Goal: Check status

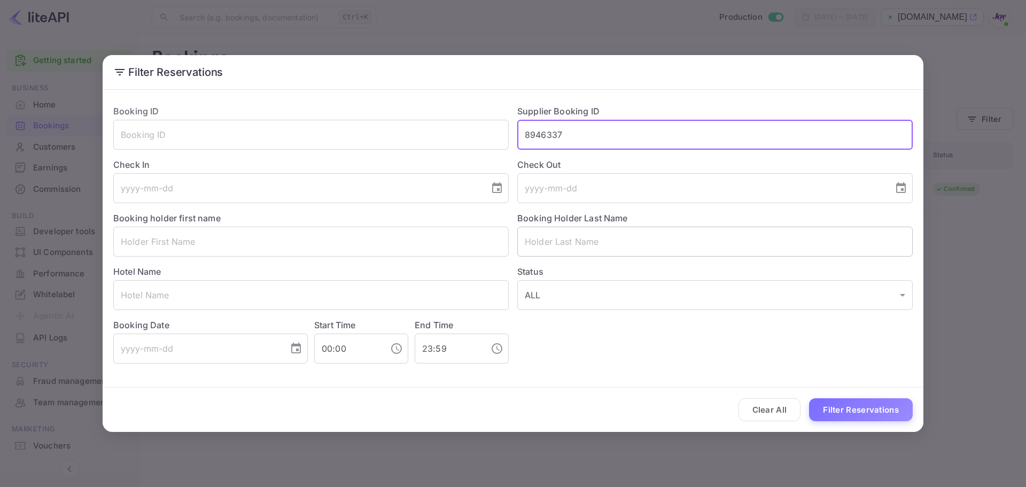
drag, startPoint x: 607, startPoint y: 135, endPoint x: 538, endPoint y: 256, distance: 139.5
click at [447, 138] on div "Booking ID ​ Supplier Booking ID 8946337 ​ Check In ​ Check Out ​ Booking holde…" at bounding box center [509, 229] width 808 height 267
paste input "794284"
type input "8794284"
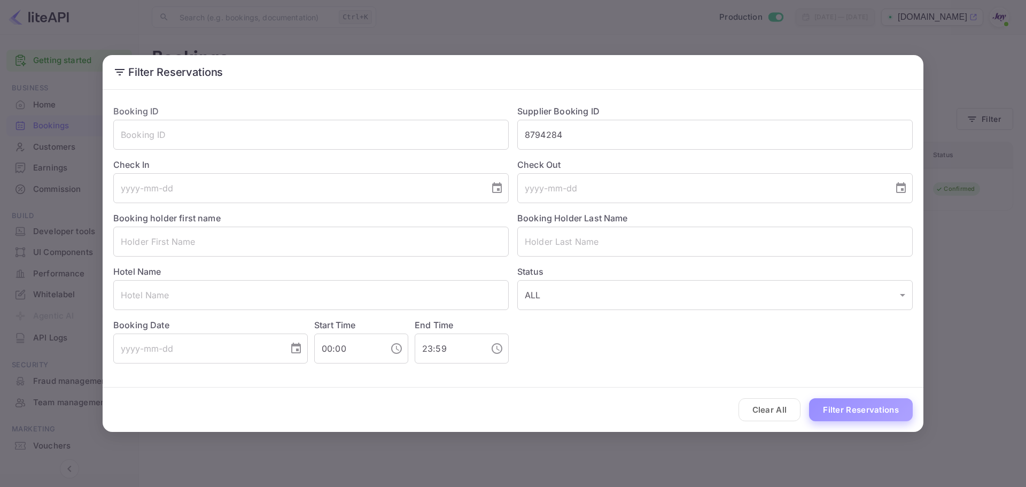
click at [847, 409] on button "Filter Reservations" at bounding box center [861, 409] width 104 height 23
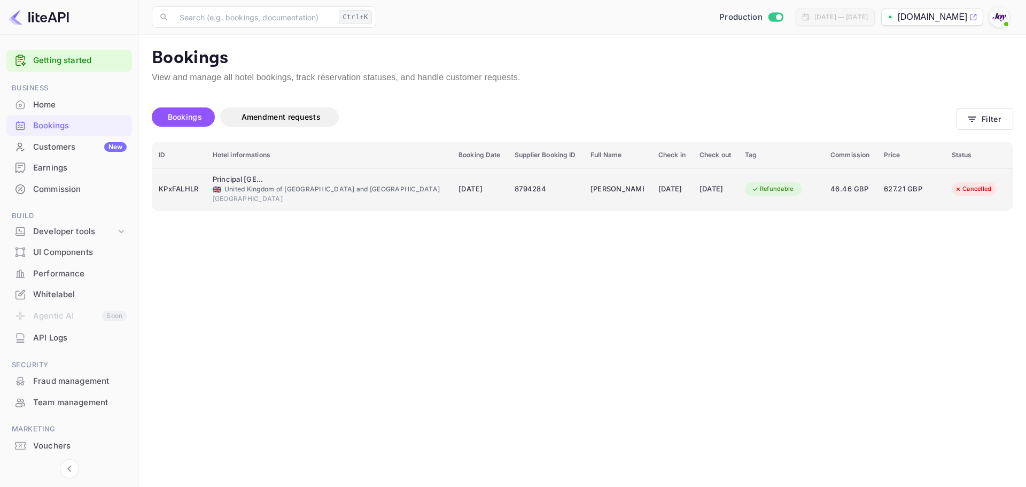
click at [197, 203] on td "KPxFALHLR" at bounding box center [179, 189] width 54 height 42
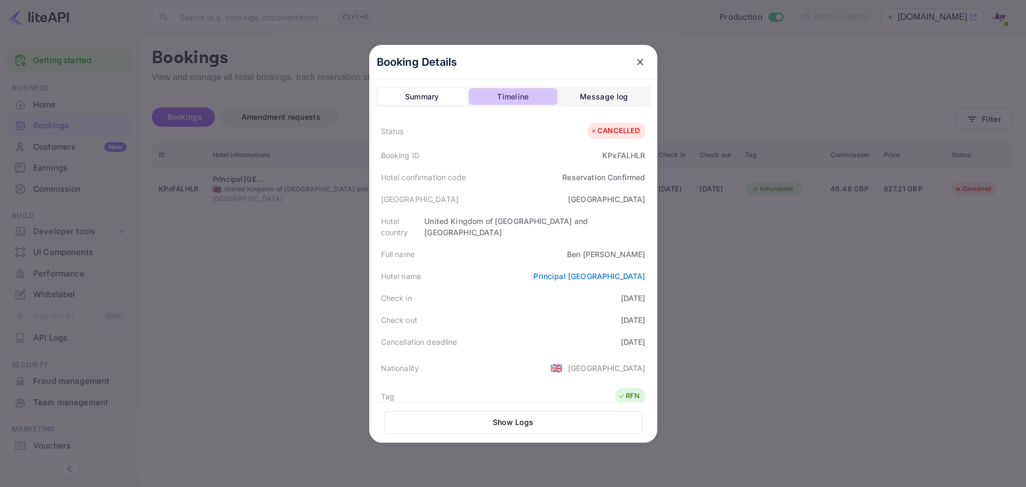
click at [522, 96] on div "Timeline" at bounding box center [513, 96] width 32 height 13
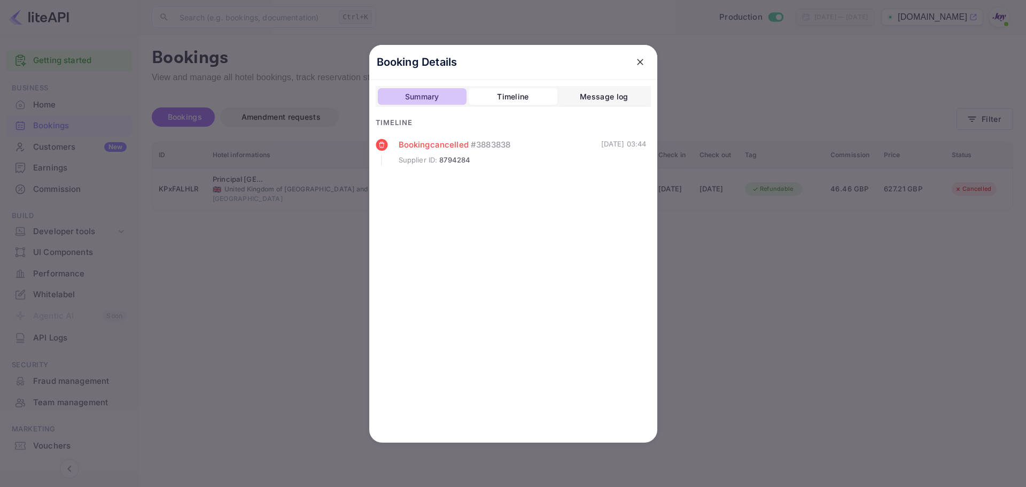
click at [434, 100] on div "Summary" at bounding box center [422, 96] width 34 height 13
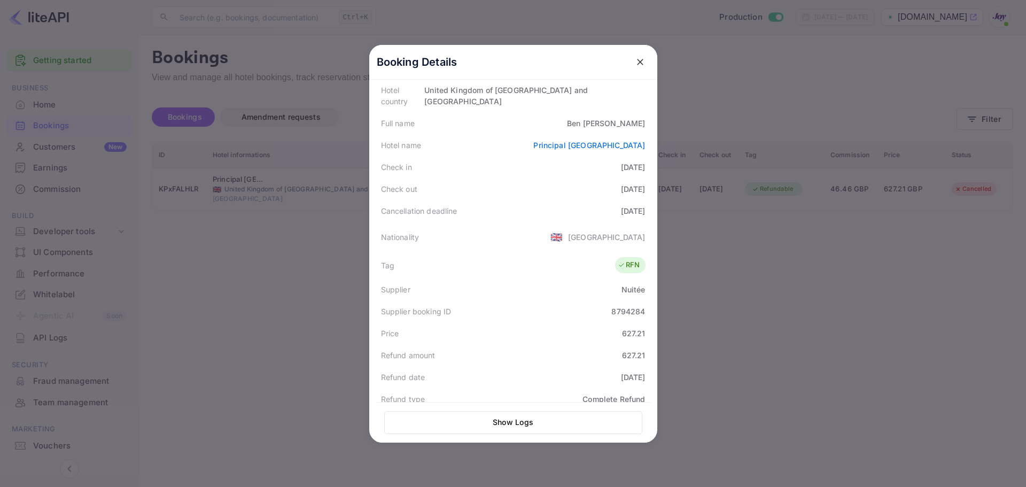
scroll to position [242, 0]
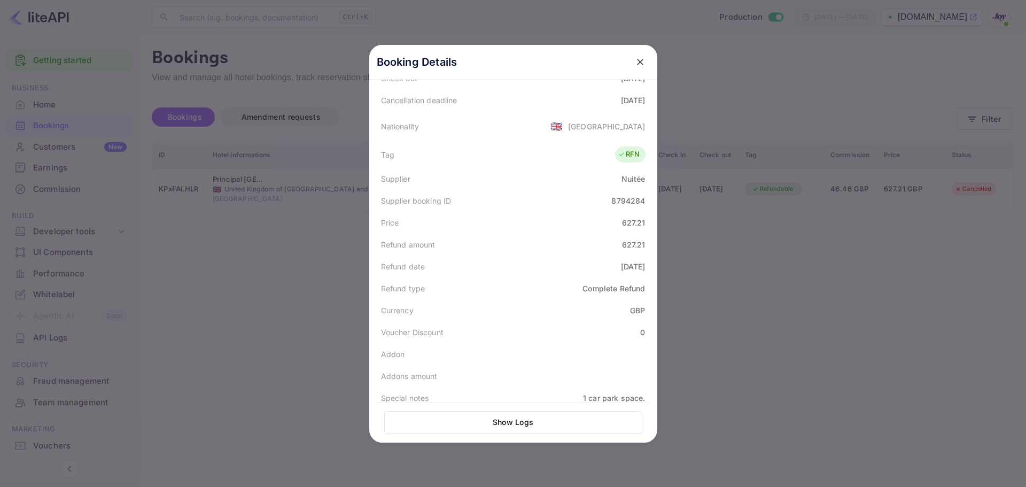
click at [278, 290] on div at bounding box center [513, 243] width 1026 height 487
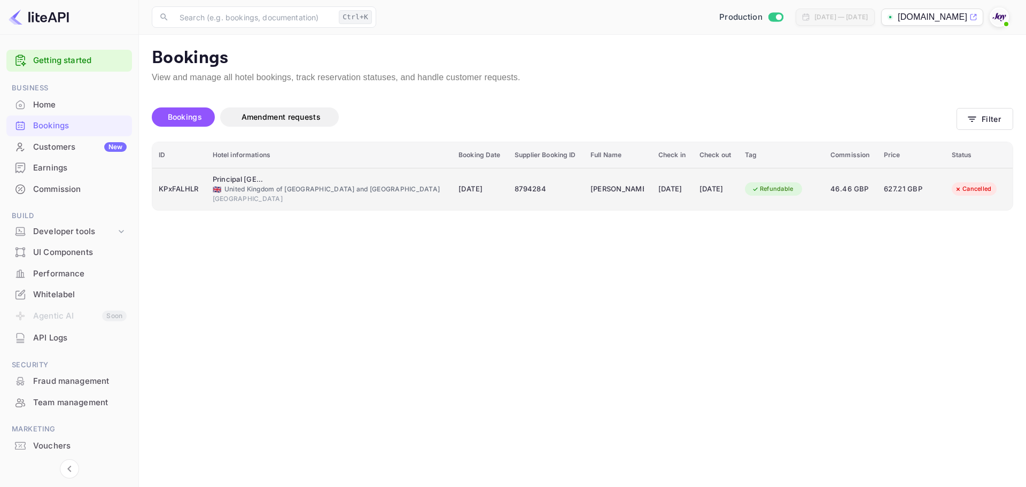
click at [369, 191] on div "🇬🇧 [GEOGRAPHIC_DATA] and [GEOGRAPHIC_DATA]" at bounding box center [329, 189] width 233 height 10
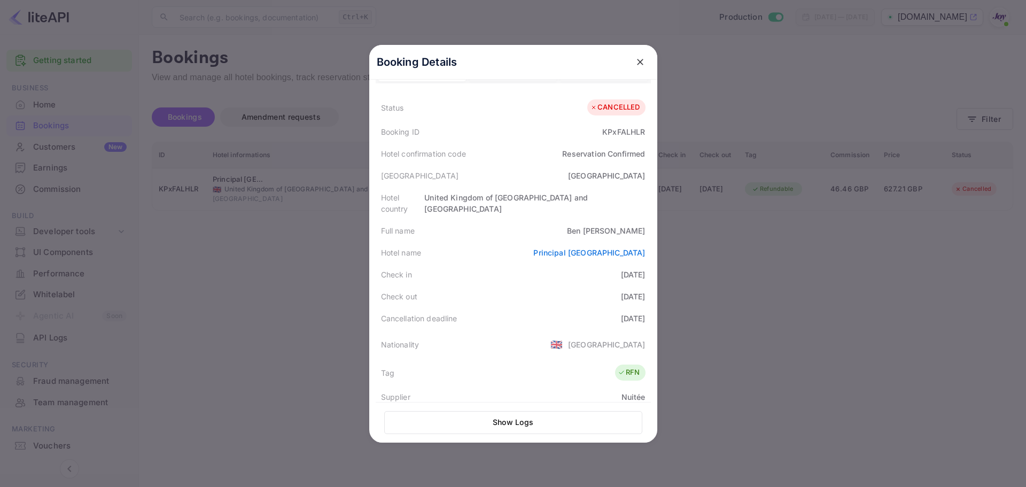
scroll to position [0, 0]
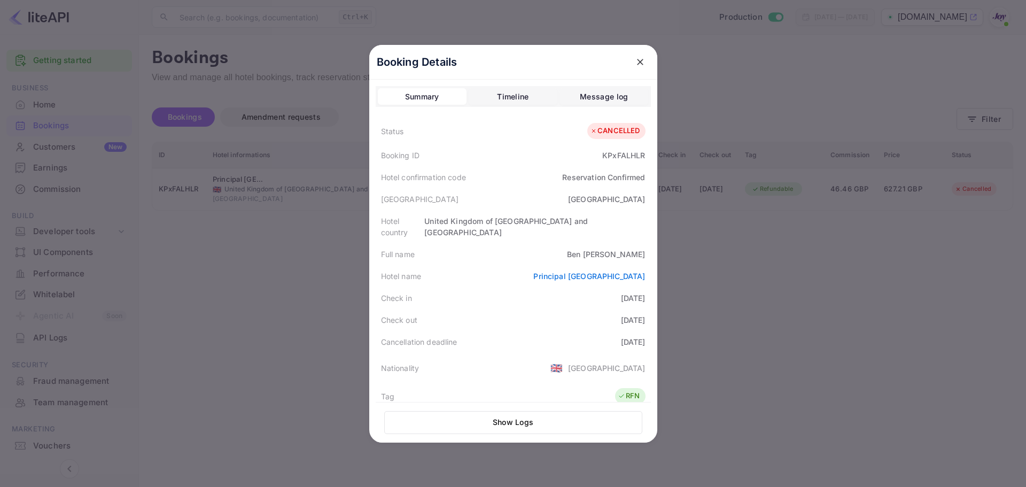
click at [505, 96] on div "Timeline" at bounding box center [513, 96] width 32 height 13
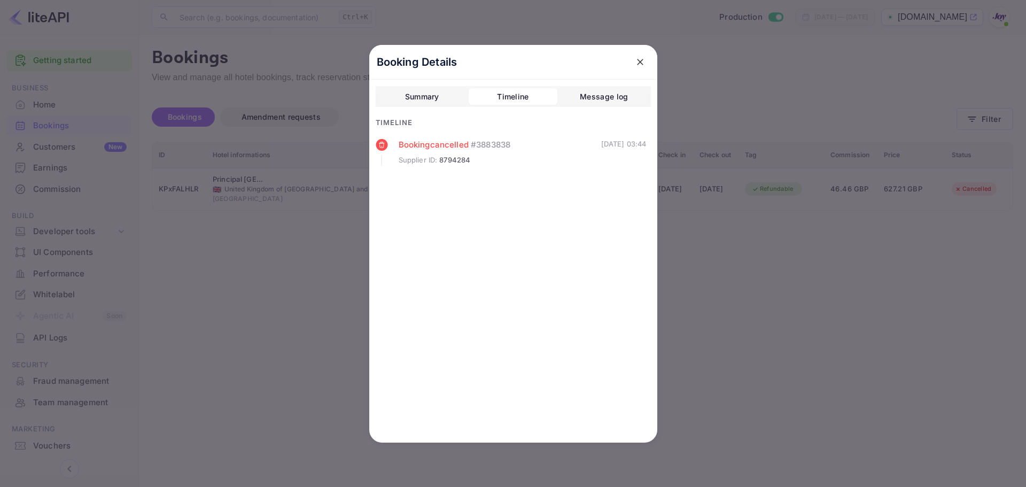
drag, startPoint x: 748, startPoint y: 310, endPoint x: 1022, endPoint y: 360, distance: 278.6
click at [749, 310] on div at bounding box center [513, 243] width 1026 height 487
